Goal: Information Seeking & Learning: Learn about a topic

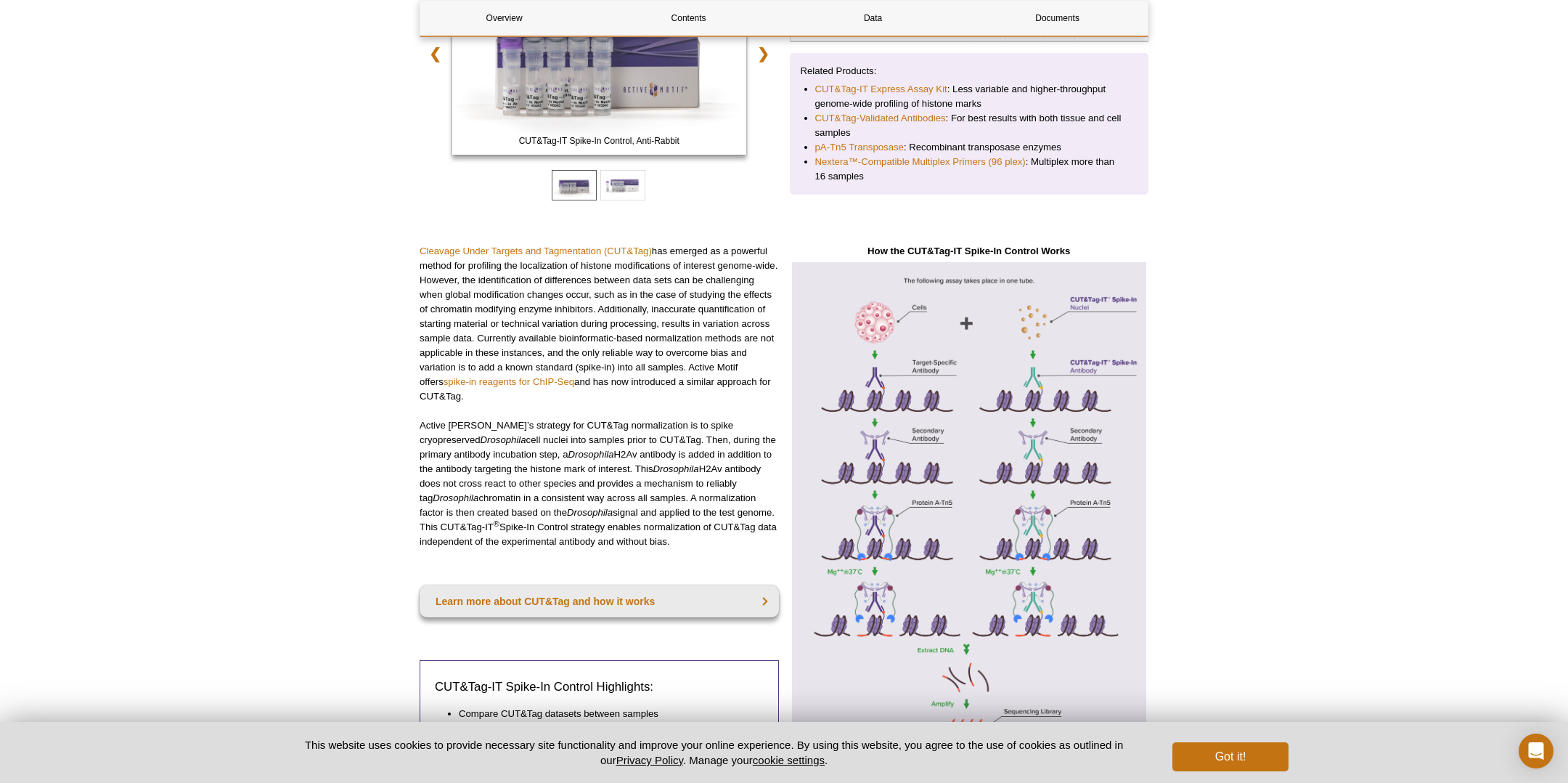
scroll to position [285, 0]
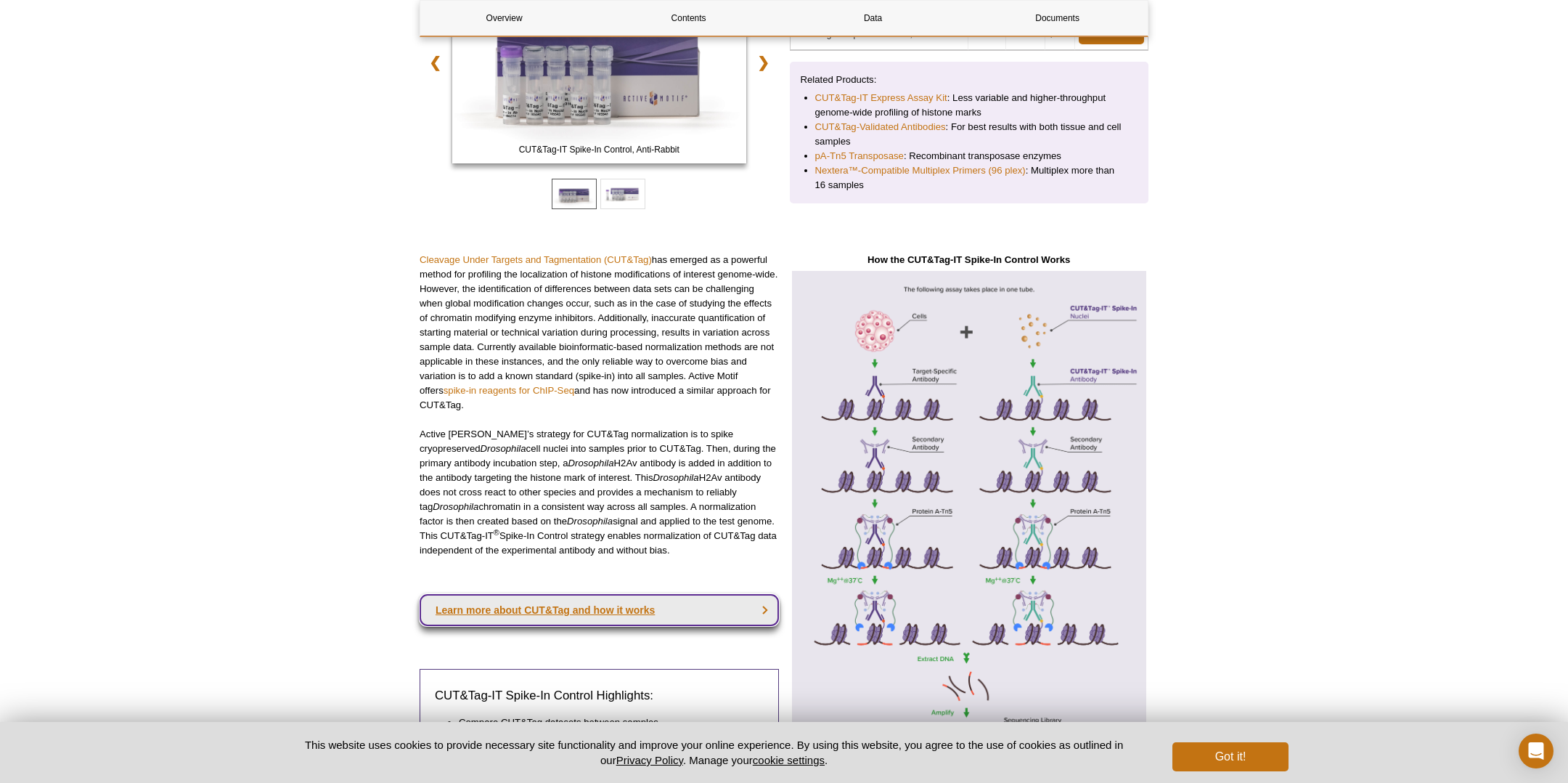
click at [634, 609] on link "Learn more about CUT&Tag and how it works" at bounding box center [599, 609] width 359 height 32
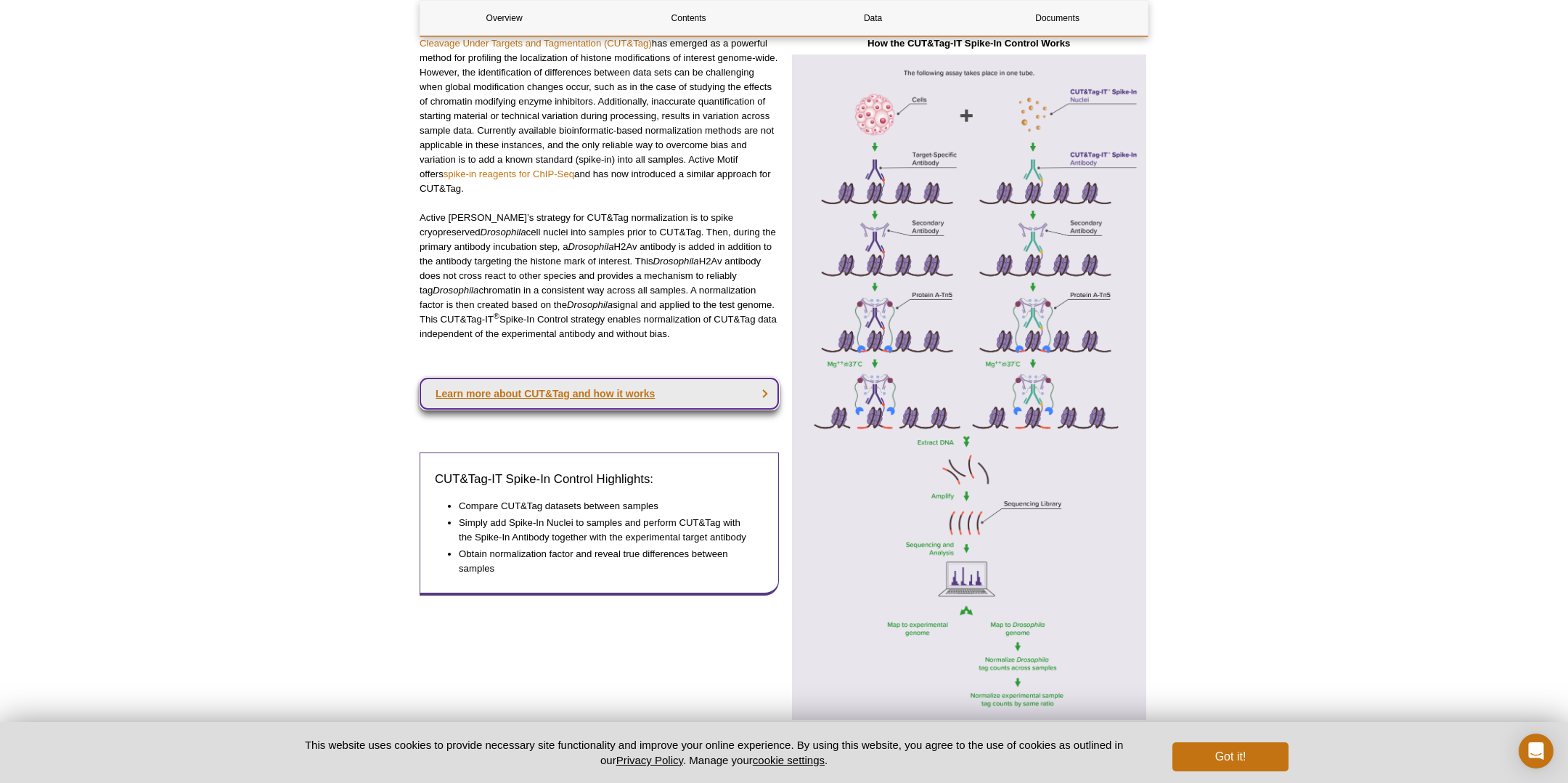
scroll to position [503, 0]
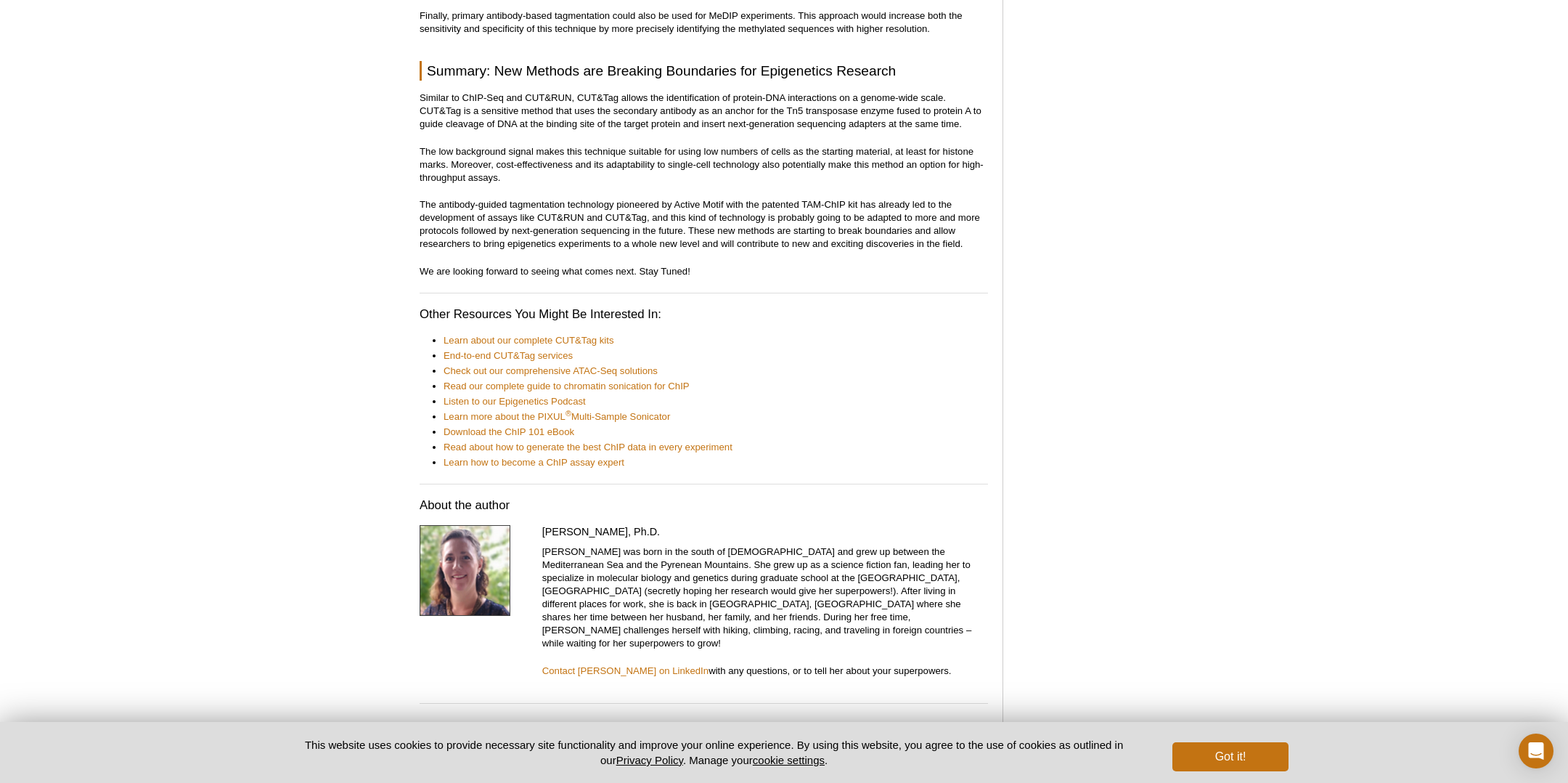
scroll to position [6621, 0]
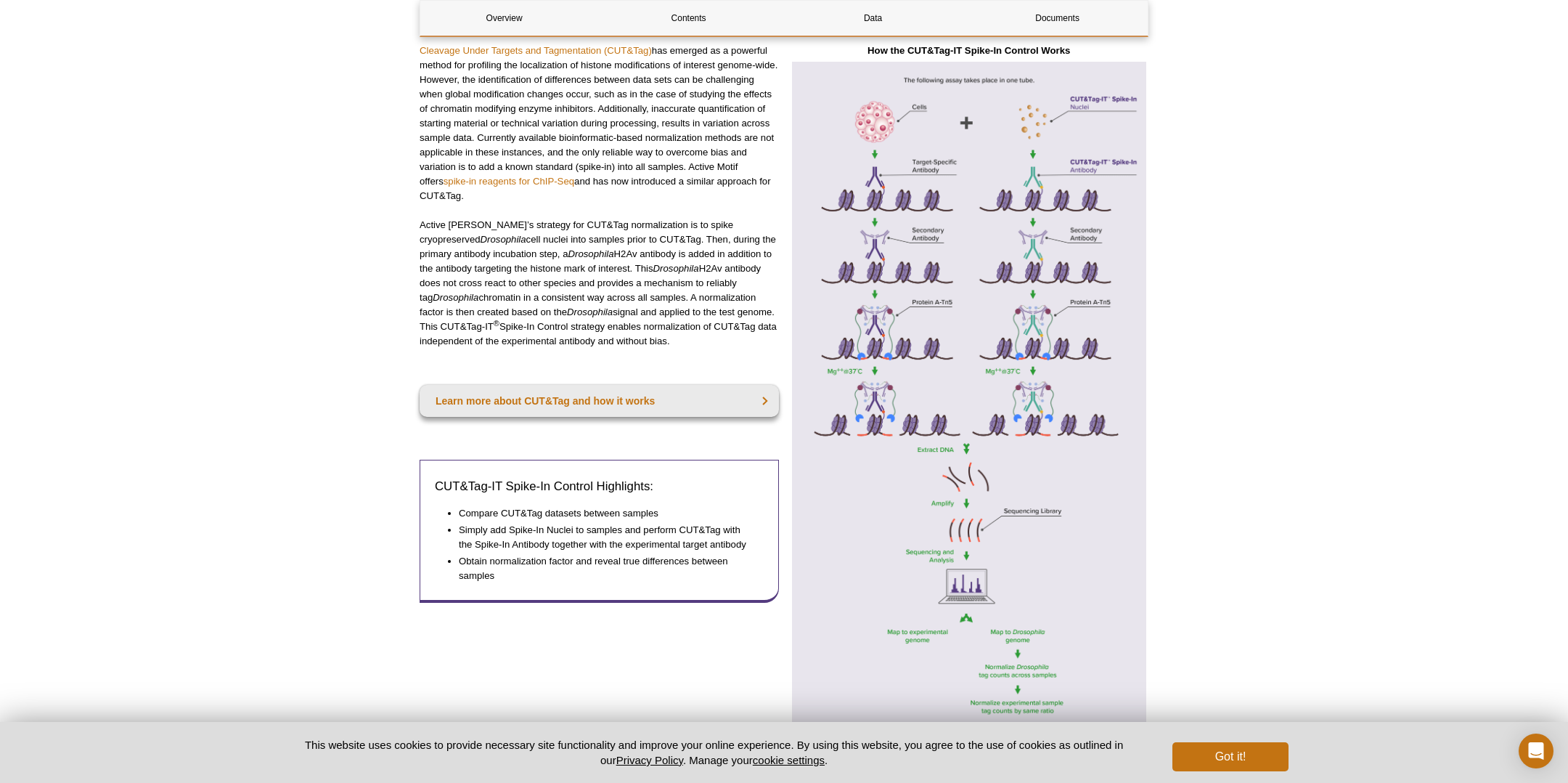
scroll to position [503, 0]
